Goal: Browse casually

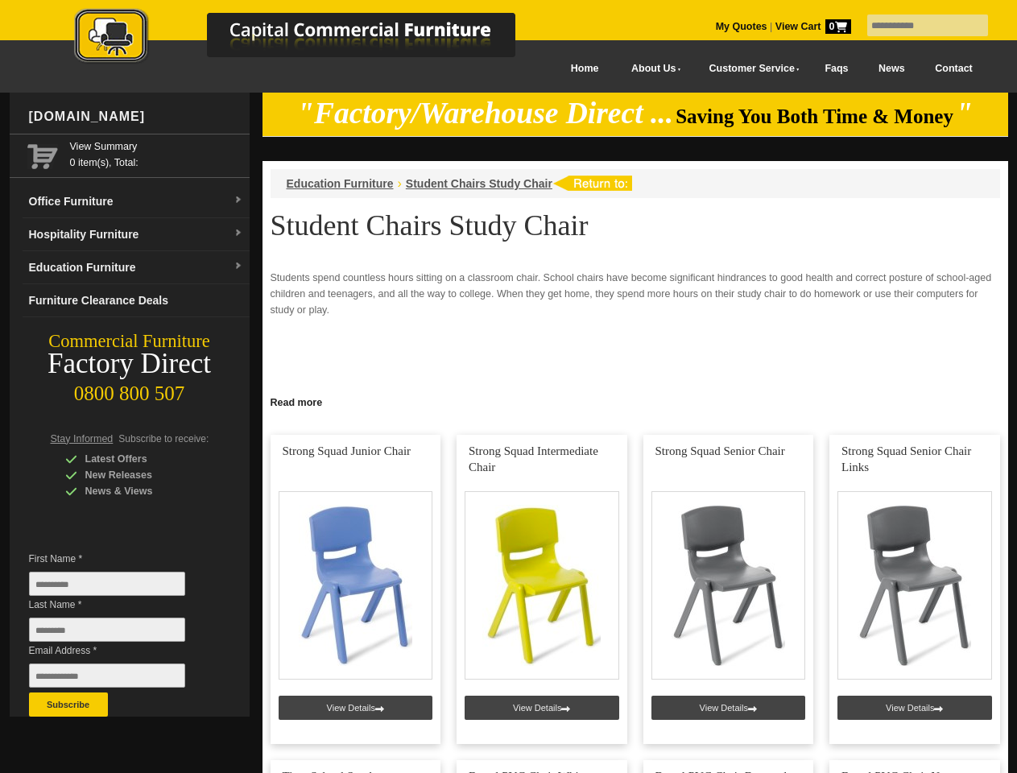
click at [917, 26] on input "text" at bounding box center [927, 25] width 121 height 22
click at [119, 634] on input "Last Name *" at bounding box center [107, 629] width 156 height 24
click at [68, 704] on button "Subscribe" at bounding box center [68, 704] width 79 height 24
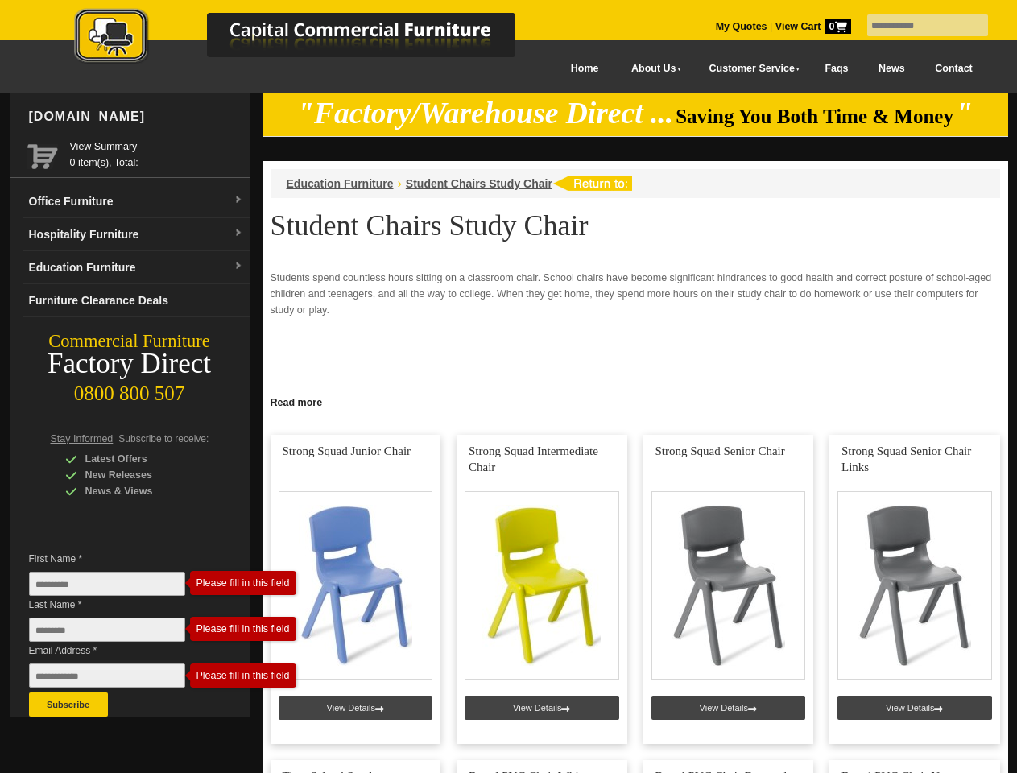
click at [635, 401] on link "Read more" at bounding box center [635, 400] width 746 height 20
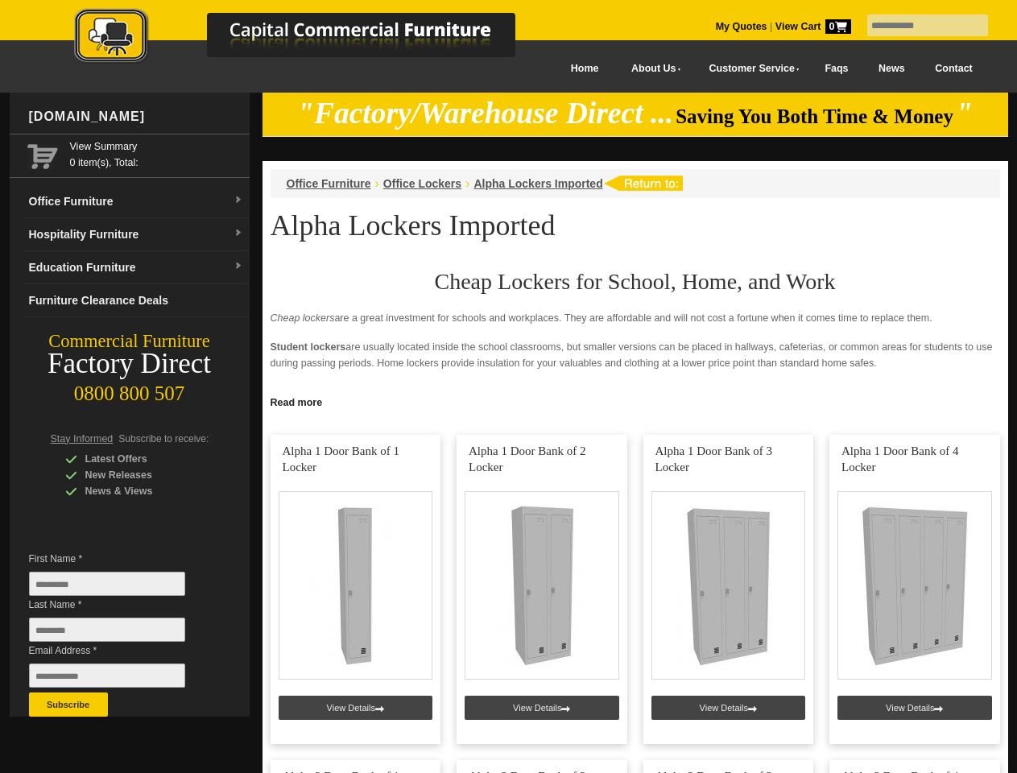
click at [917, 26] on input "text" at bounding box center [927, 25] width 121 height 22
click at [119, 634] on input "Last Name *" at bounding box center [107, 629] width 156 height 24
click at [68, 704] on button "Subscribe" at bounding box center [68, 704] width 79 height 24
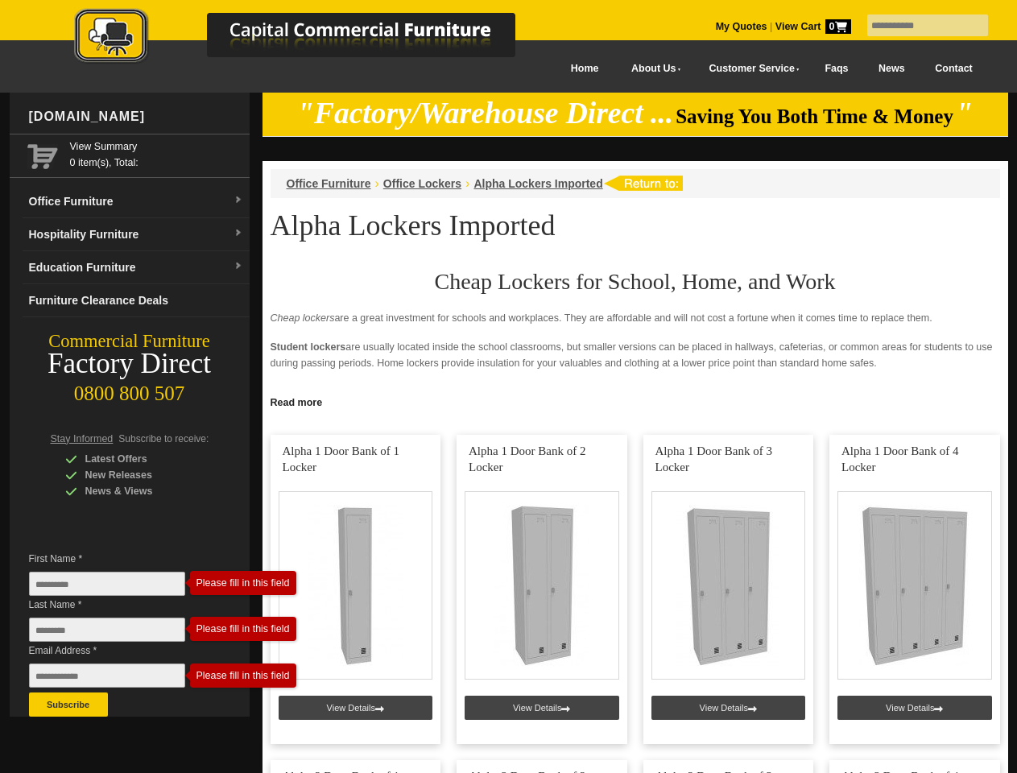
click at [635, 401] on link "Read more" at bounding box center [635, 400] width 746 height 20
